Goal: Navigation & Orientation: Find specific page/section

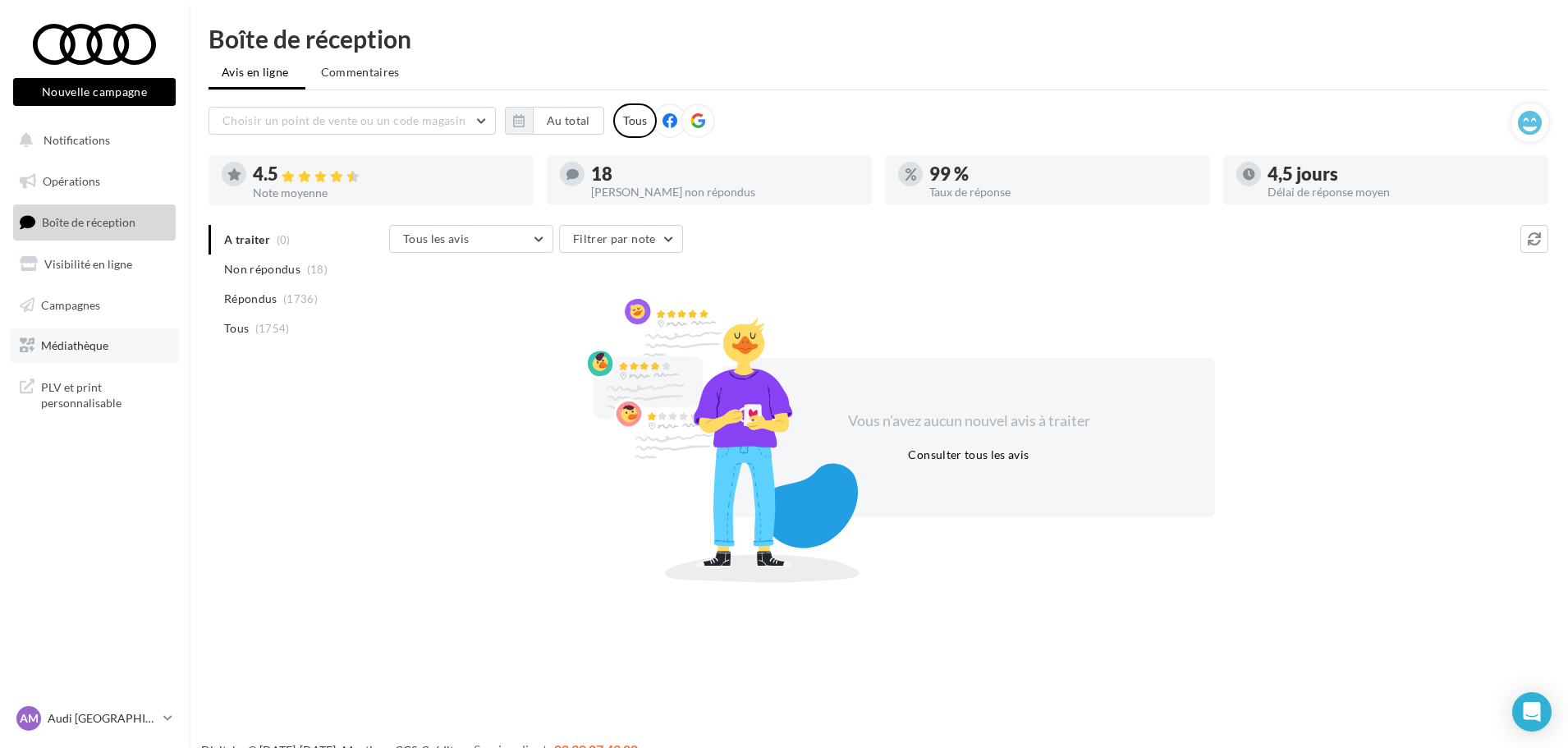
click at [109, 339] on link "Médiathèque" at bounding box center [95, 345] width 169 height 34
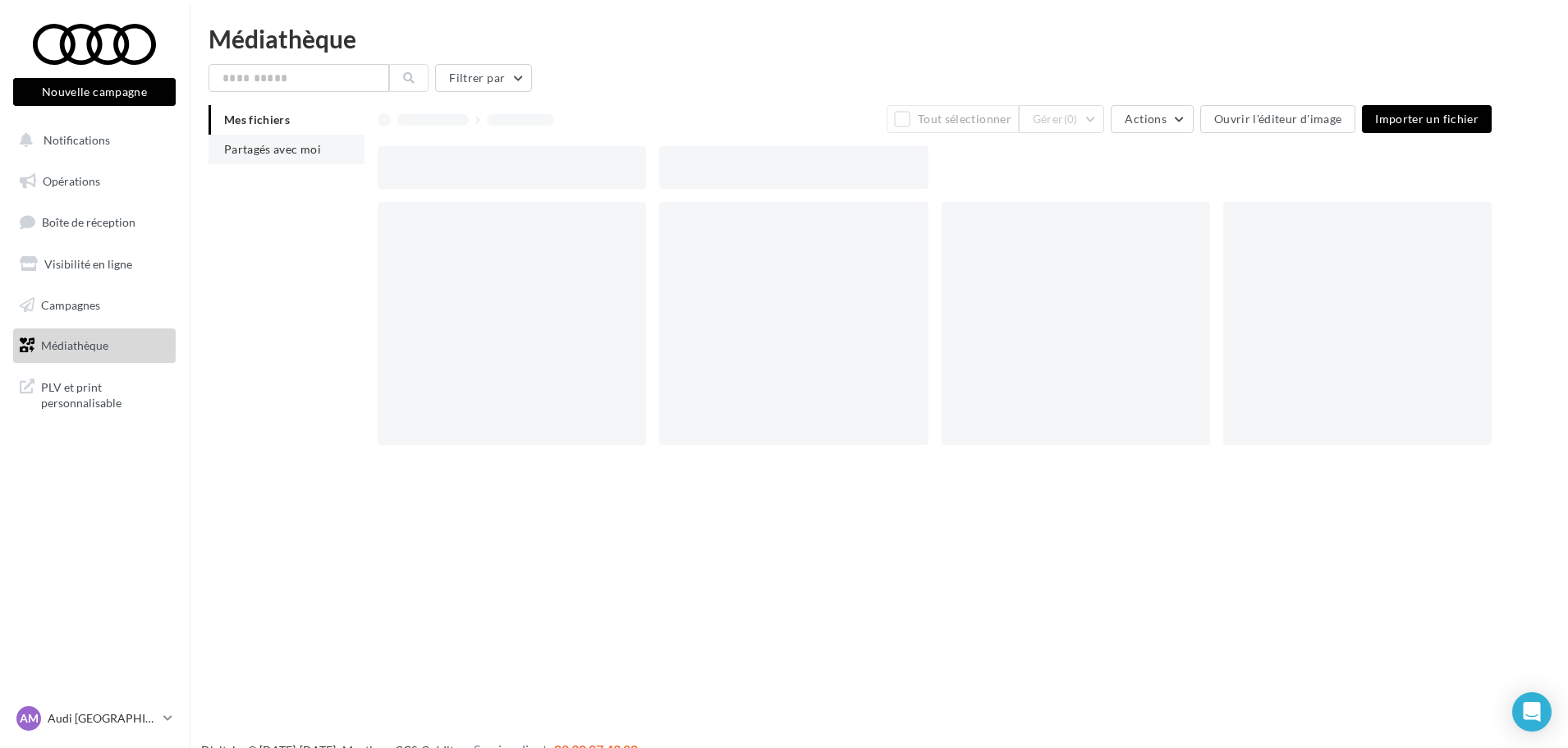
click at [291, 156] on li "Partagés avec moi" at bounding box center [287, 149] width 156 height 30
